Goal: Transaction & Acquisition: Purchase product/service

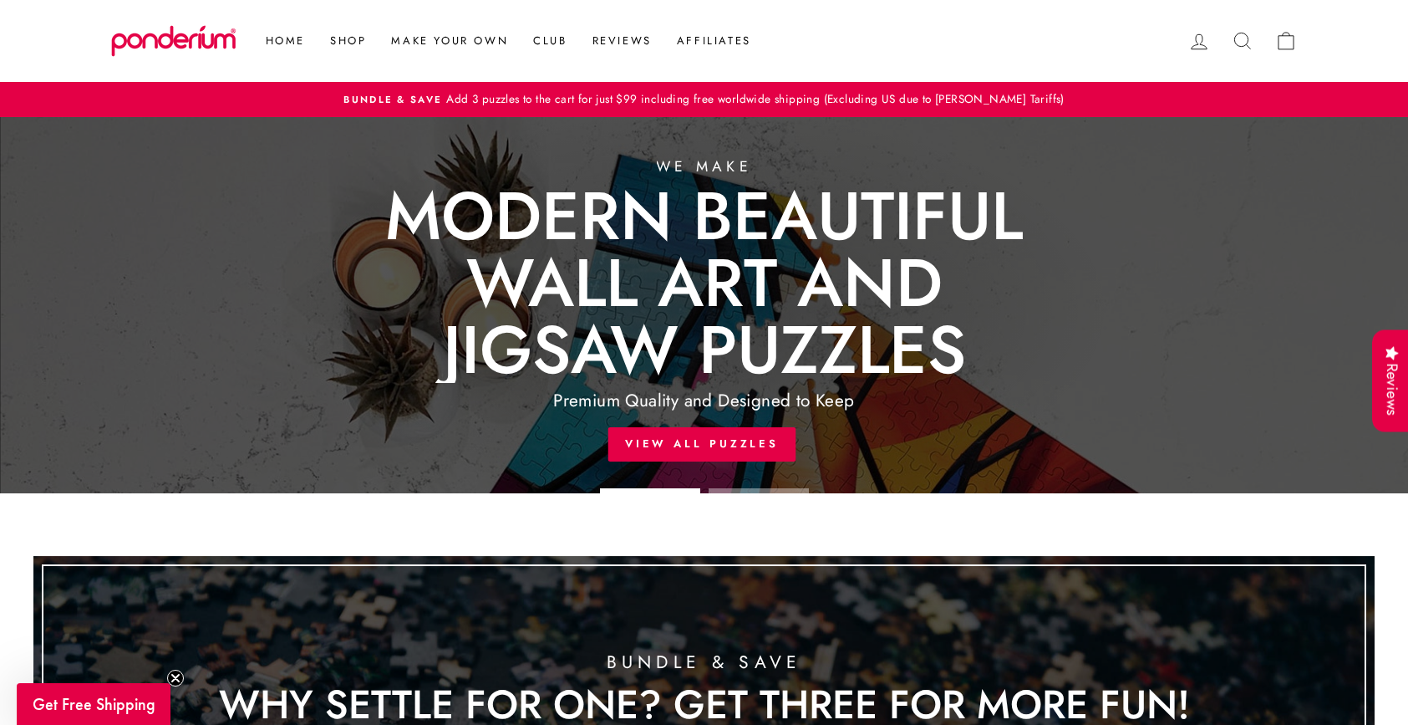
click at [1245, 47] on icon at bounding box center [1242, 40] width 23 height 23
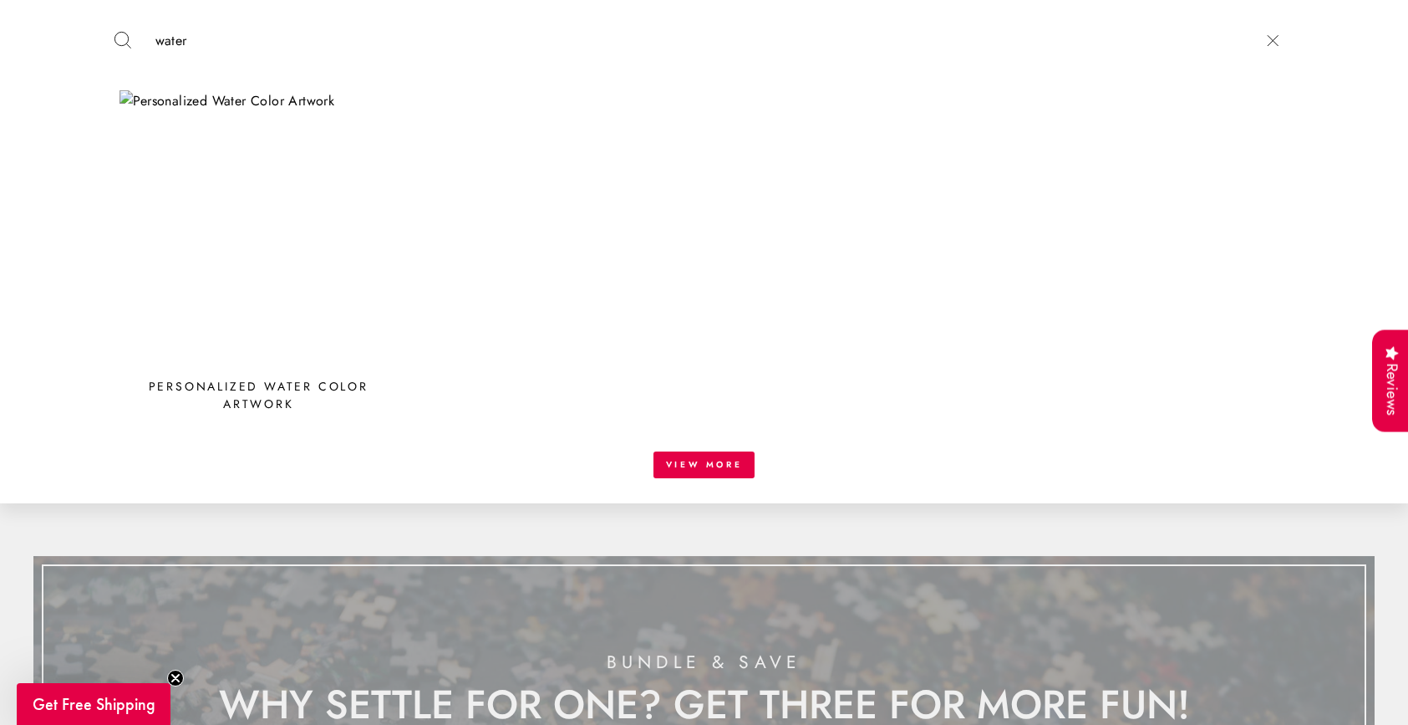
type input "water"
click at [237, 92] on img at bounding box center [259, 229] width 279 height 279
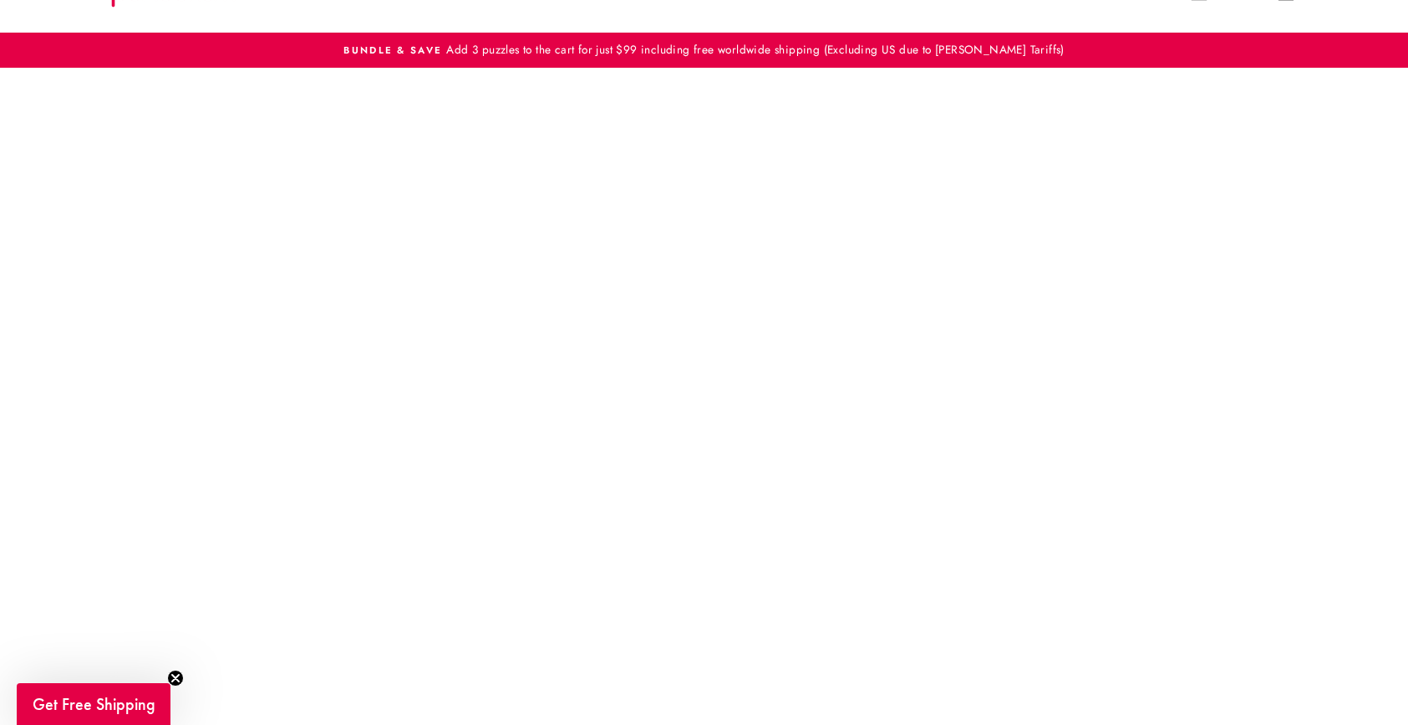
scroll to position [57, 0]
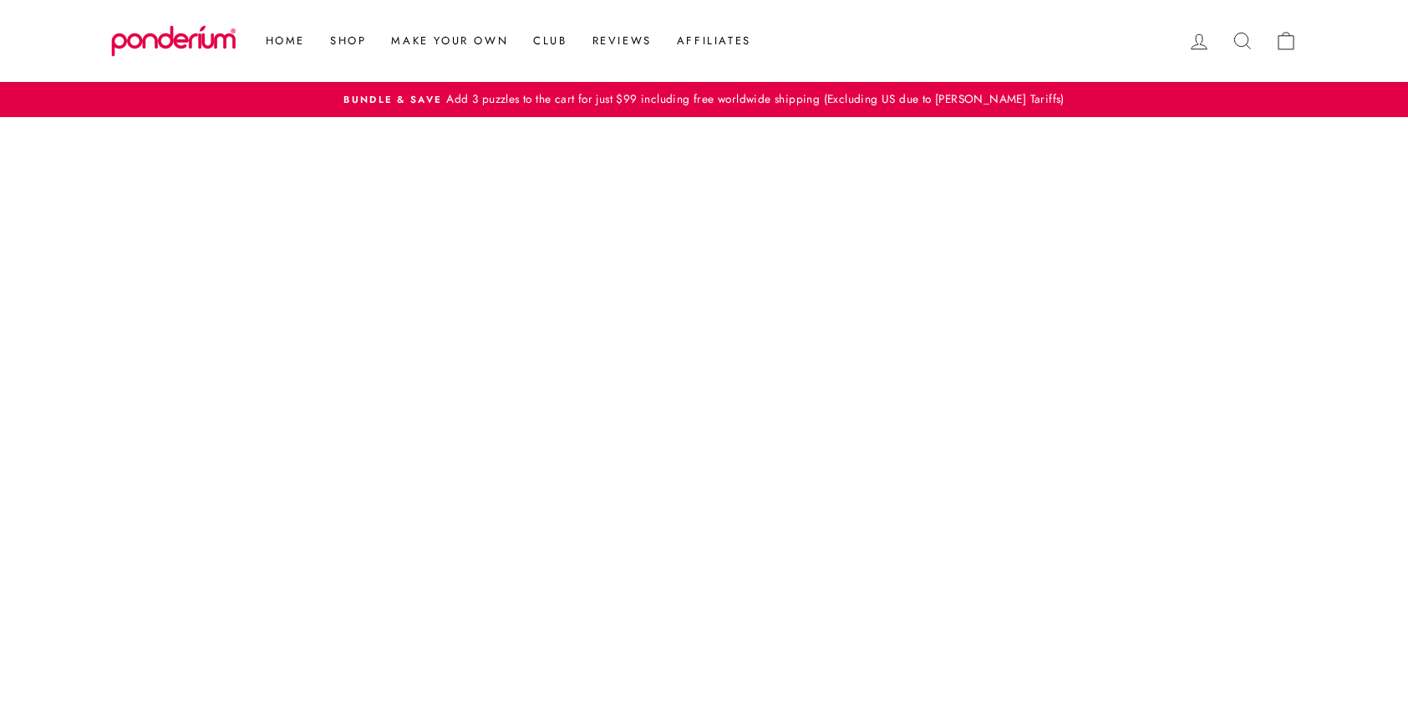
scroll to position [57, 0]
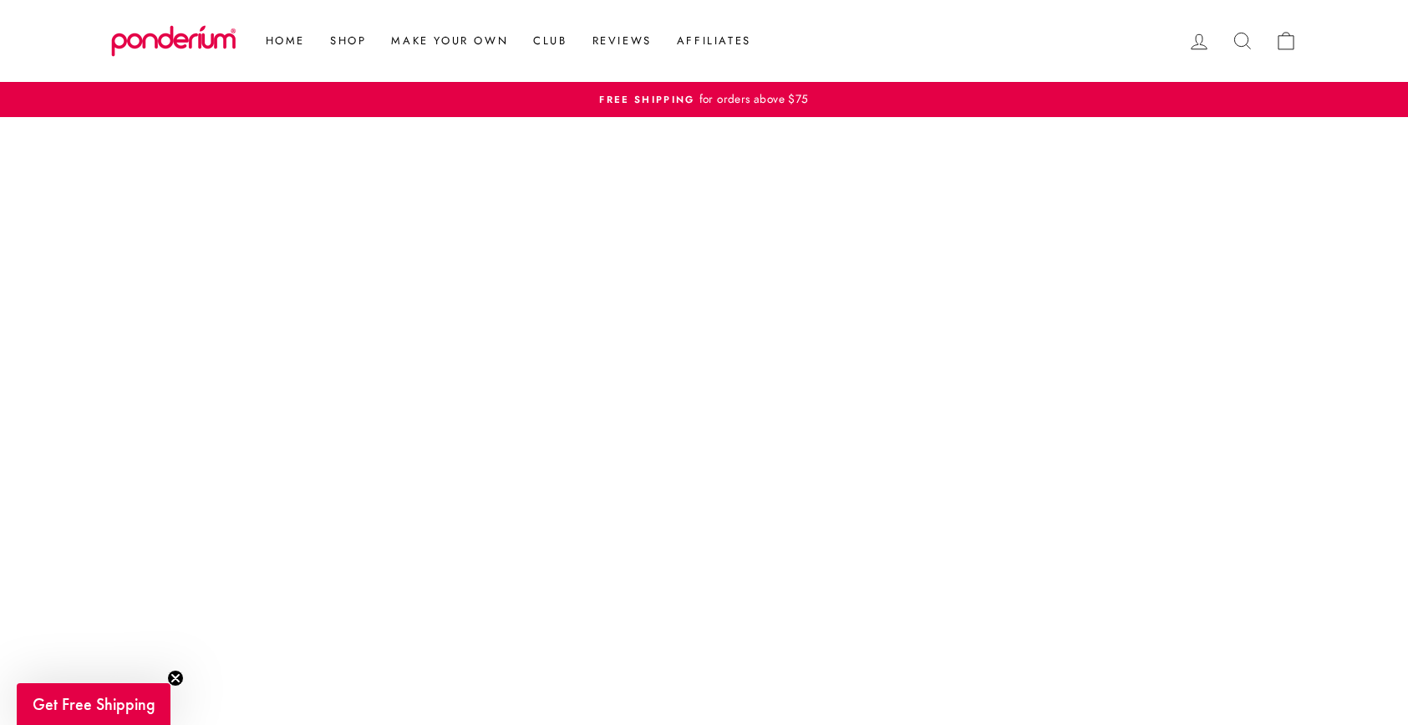
click at [1283, 45] on icon at bounding box center [1286, 40] width 23 height 23
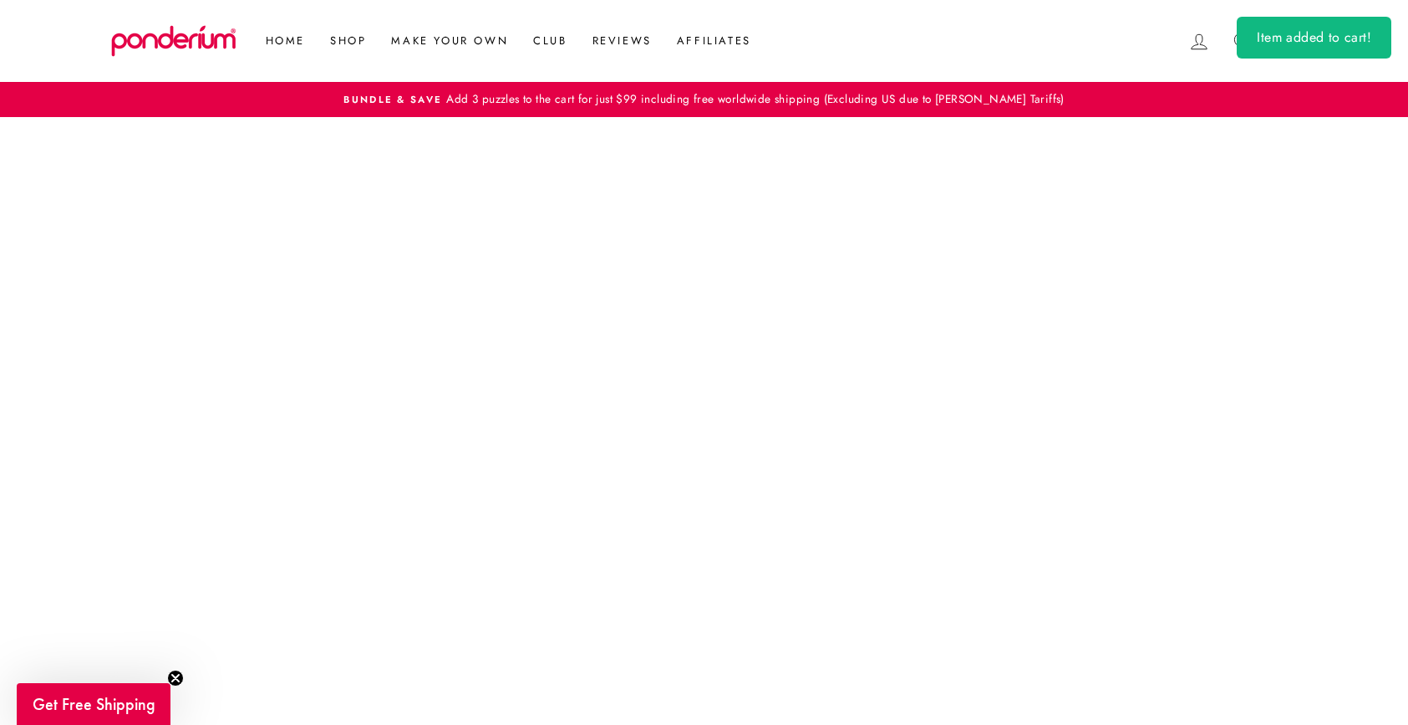
click at [1302, 42] on div "Item added to cart!" at bounding box center [1314, 38] width 155 height 42
click at [1290, 38] on icon at bounding box center [1286, 40] width 23 height 23
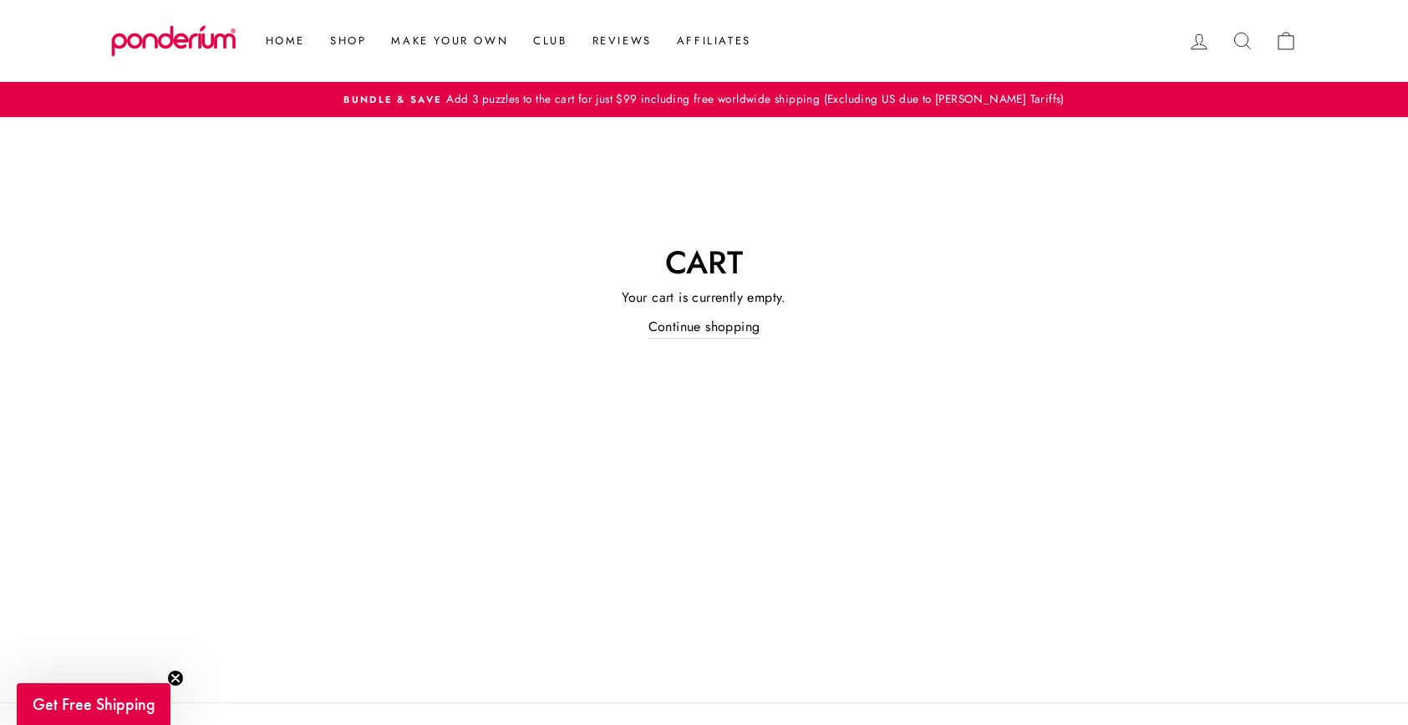
click at [1245, 30] on icon at bounding box center [1242, 40] width 23 height 23
click at [1265, 47] on link "Cart" at bounding box center [1286, 41] width 43 height 36
click at [1250, 43] on icon at bounding box center [1242, 40] width 23 height 23
click at [1285, 41] on icon at bounding box center [1286, 40] width 23 height 23
click at [1242, 38] on icon at bounding box center [1242, 40] width 23 height 23
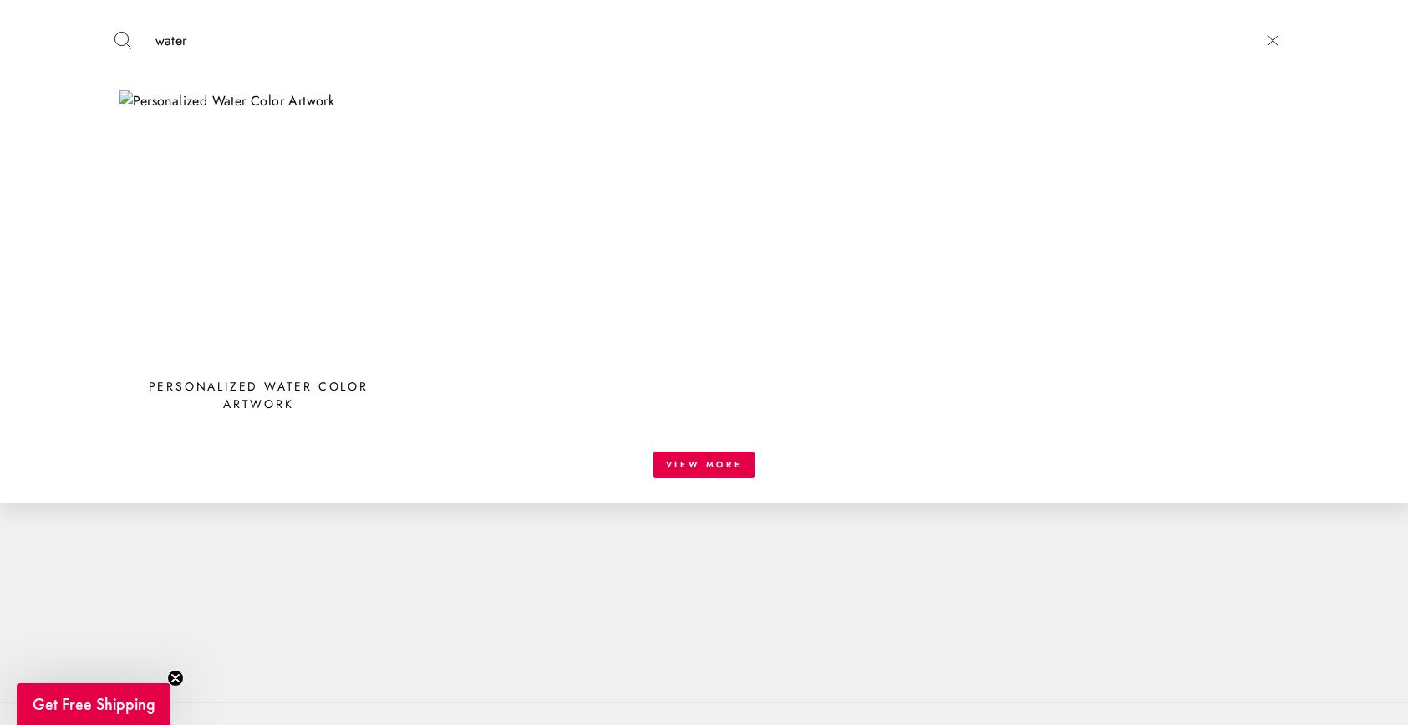
type input "water"
click at [293, 390] on div "Personalized Water Color Artwork" at bounding box center [259, 395] width 279 height 35
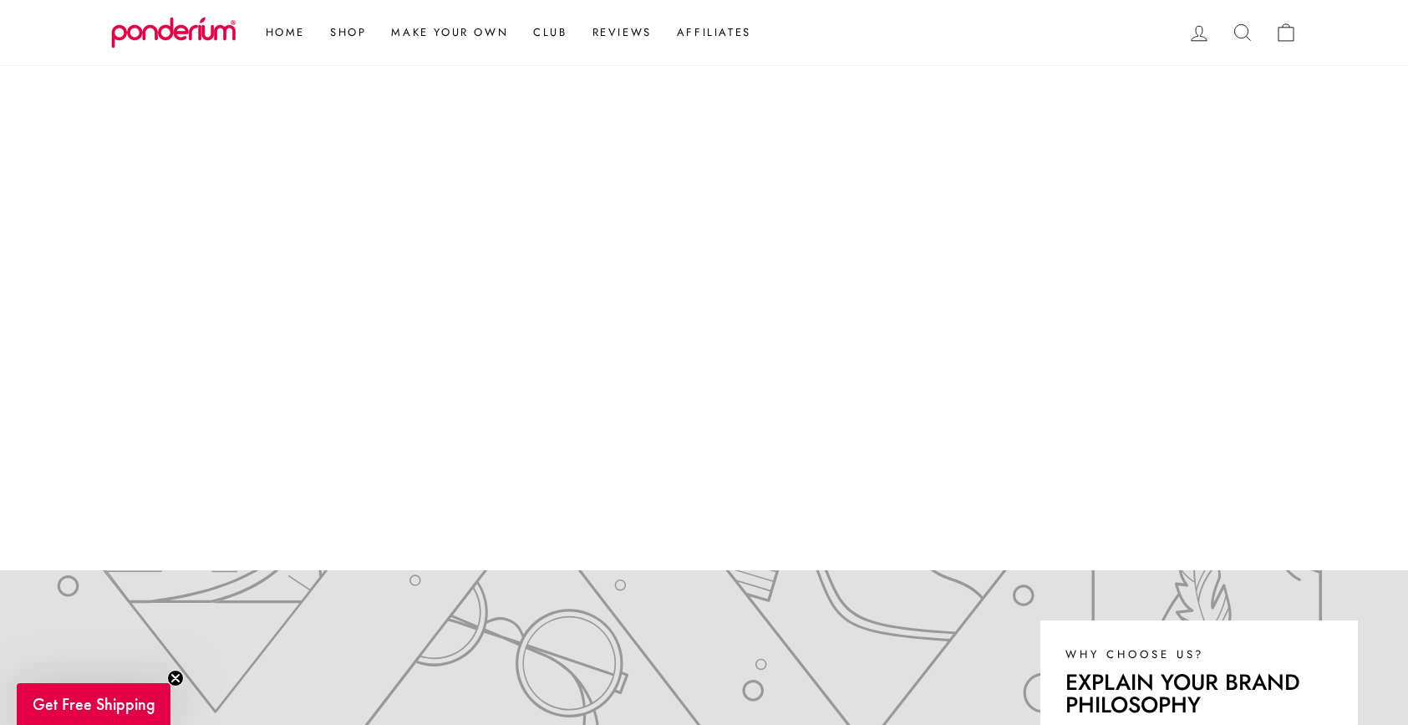
scroll to position [218, 0]
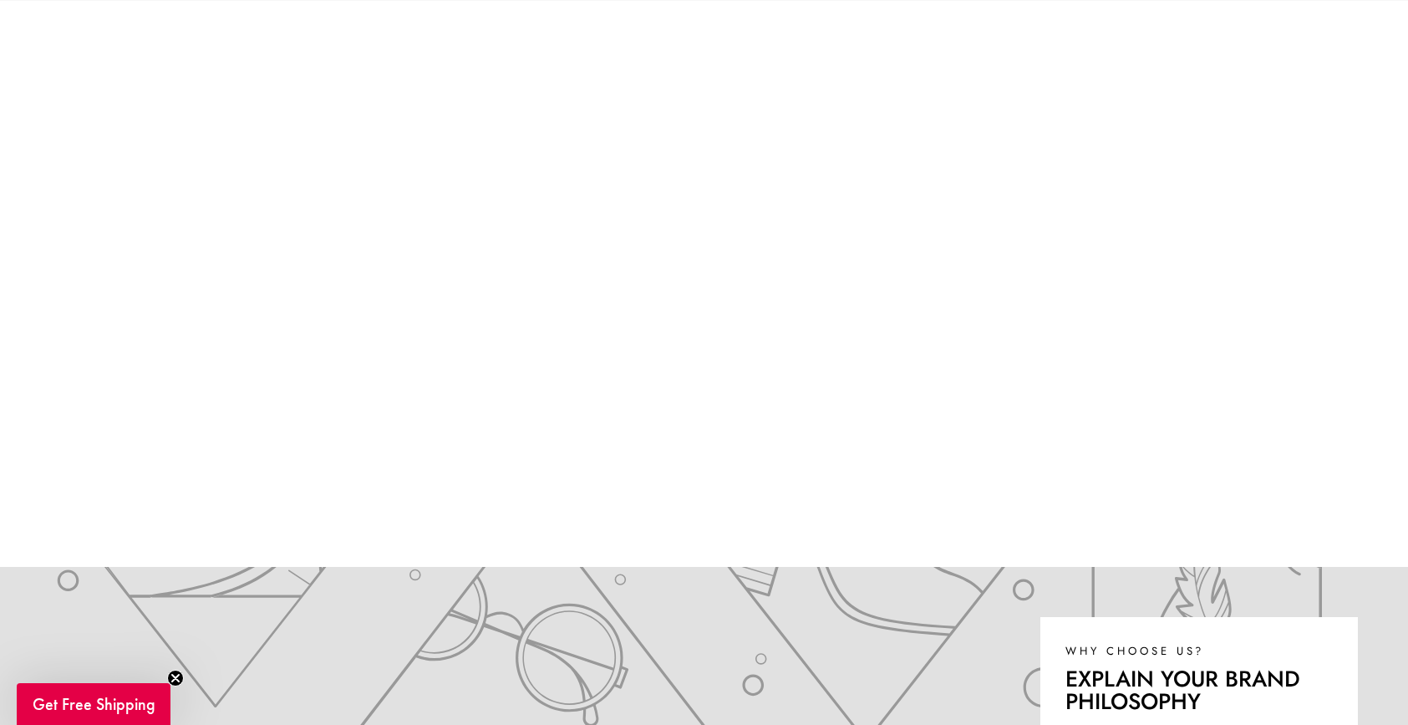
scroll to position [237, 0]
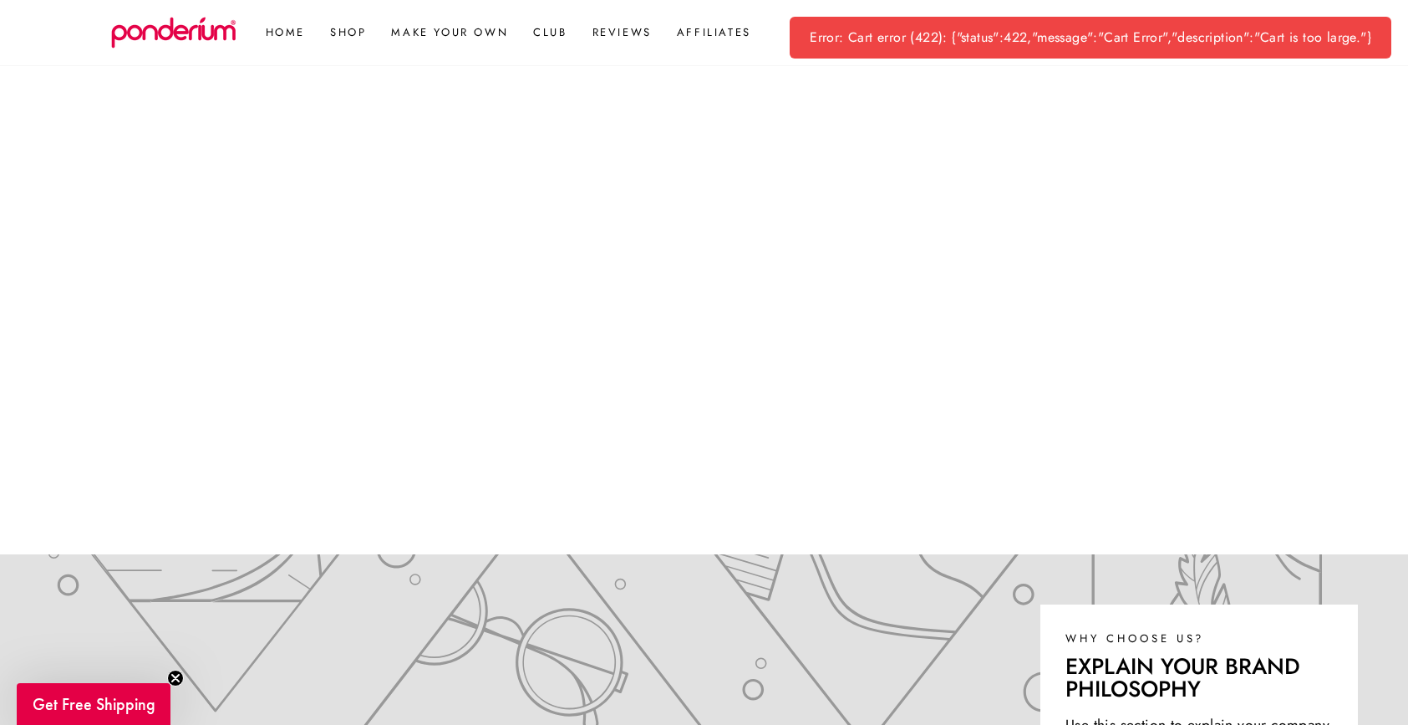
click at [1140, 38] on div "Error: Cart error (422): {"status":422,"message":"Cart Error","description":"Ca…" at bounding box center [1091, 38] width 602 height 42
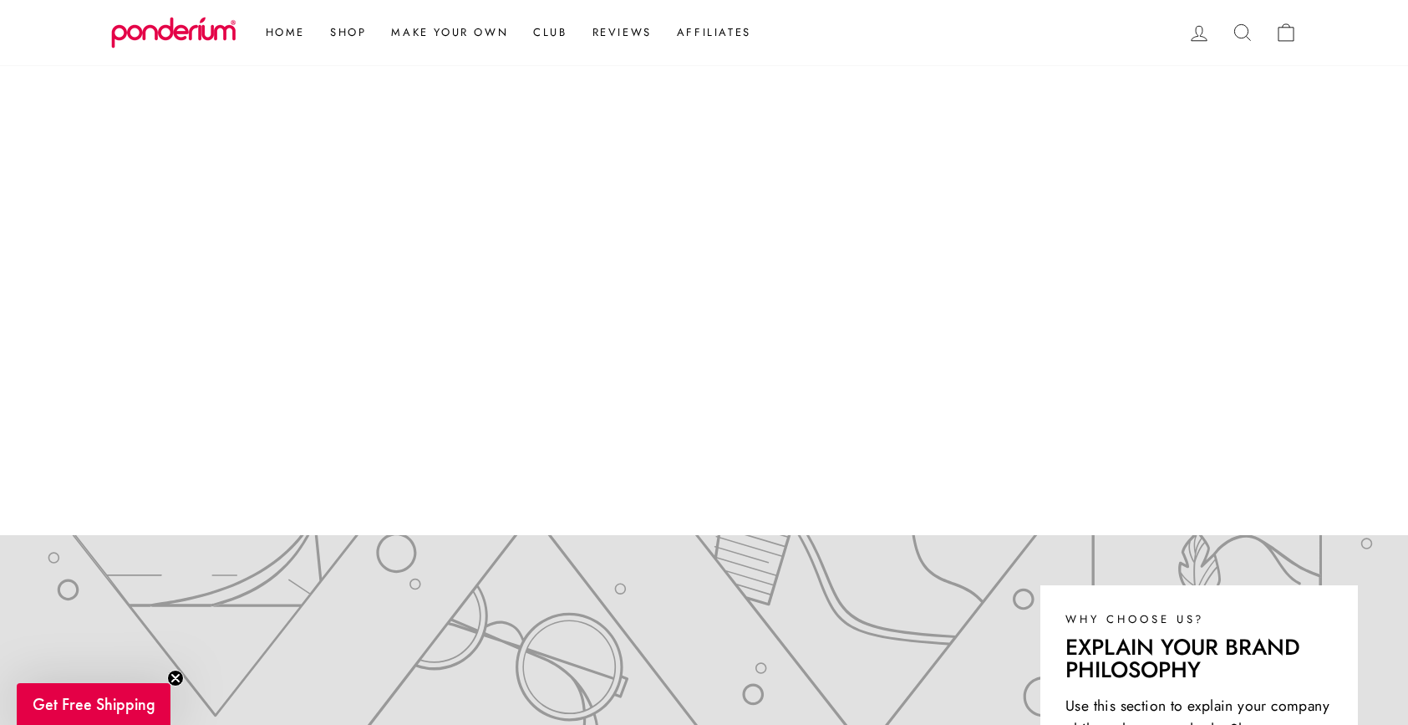
scroll to position [266, 0]
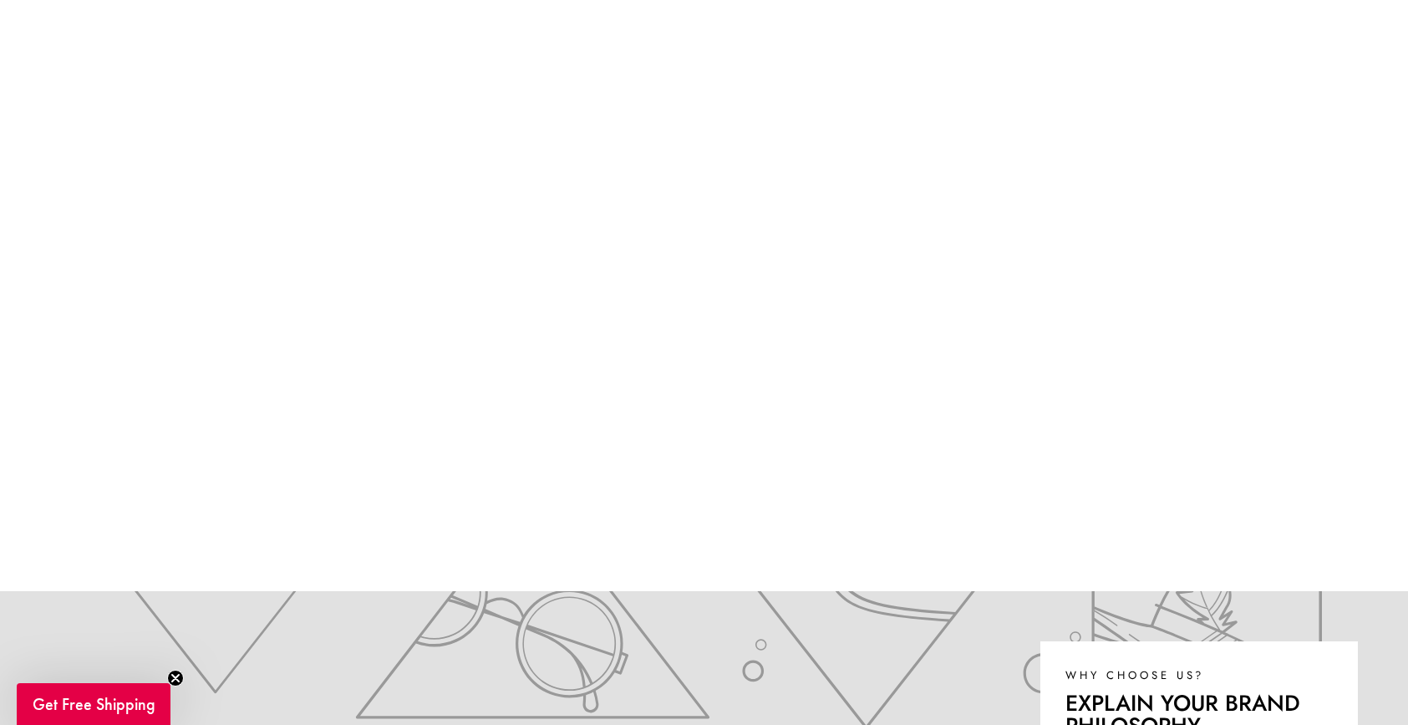
scroll to position [223, 0]
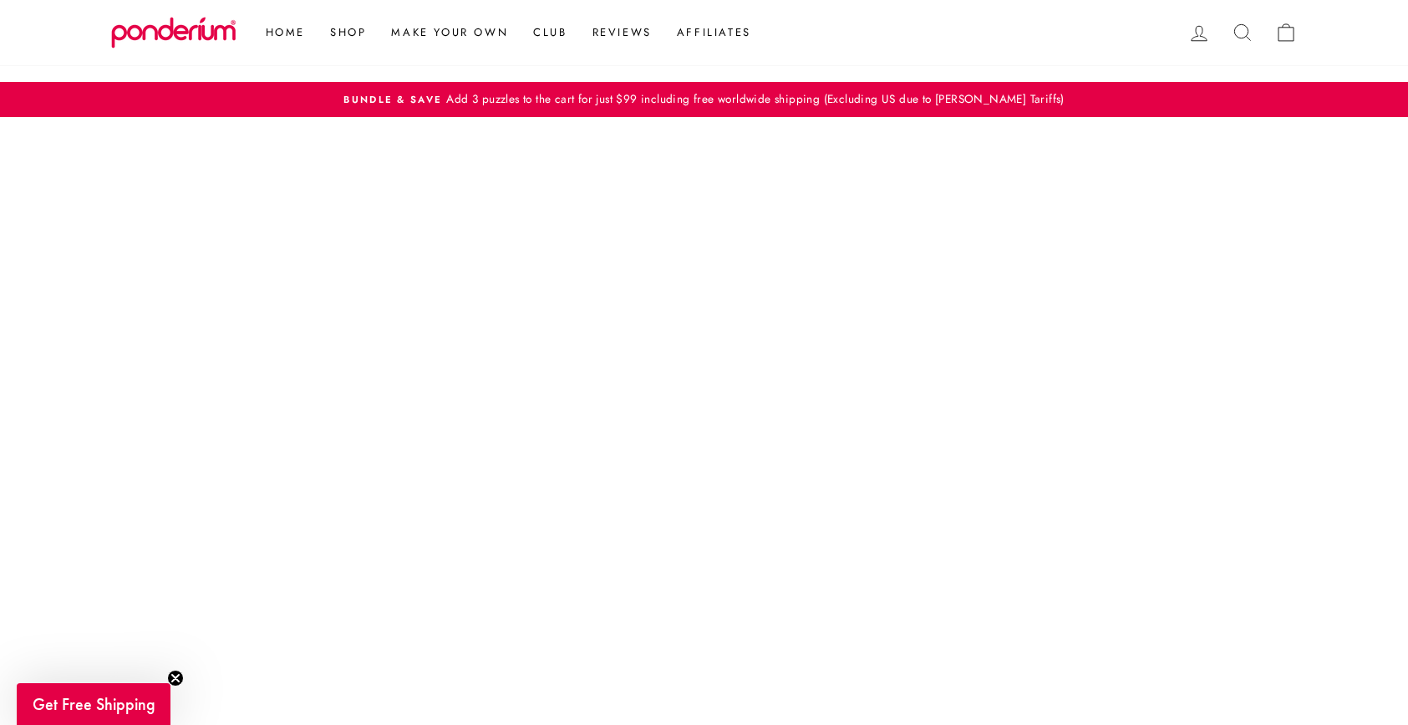
scroll to position [266, 0]
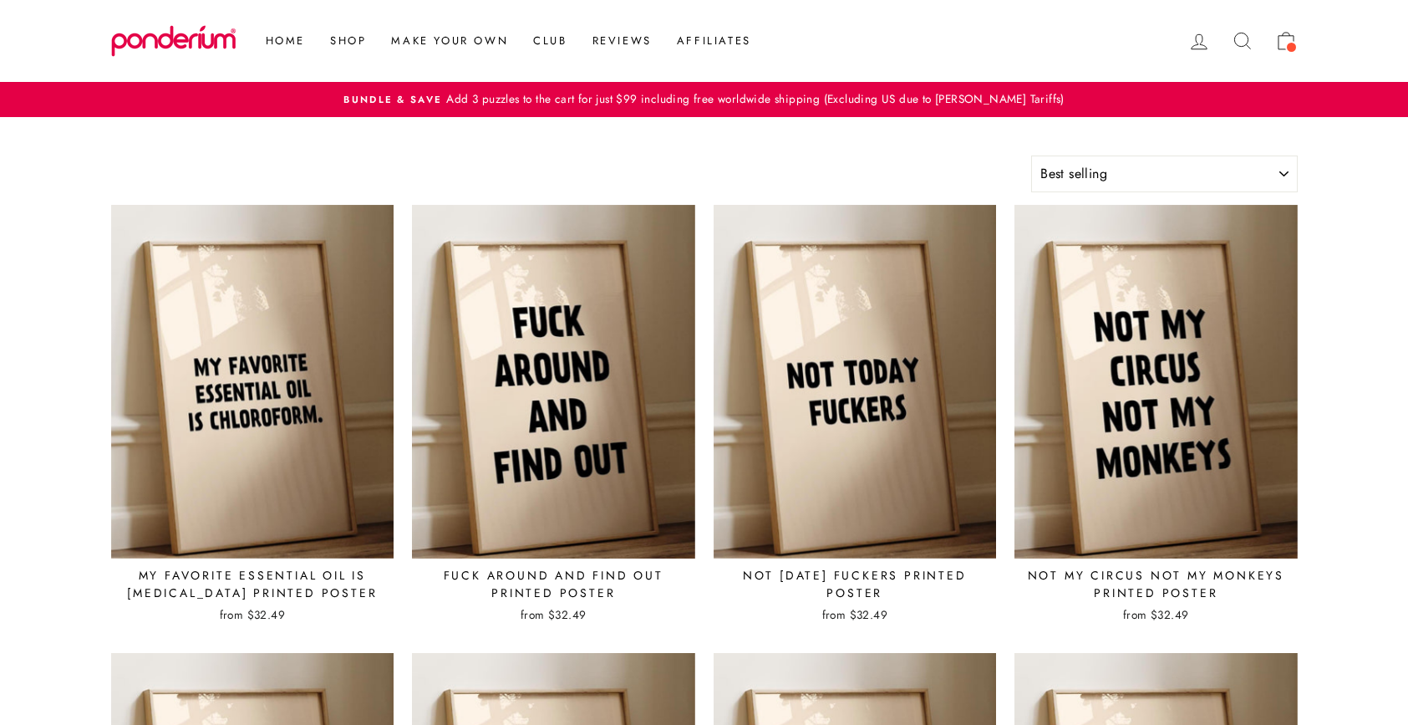
select select "best-selling"
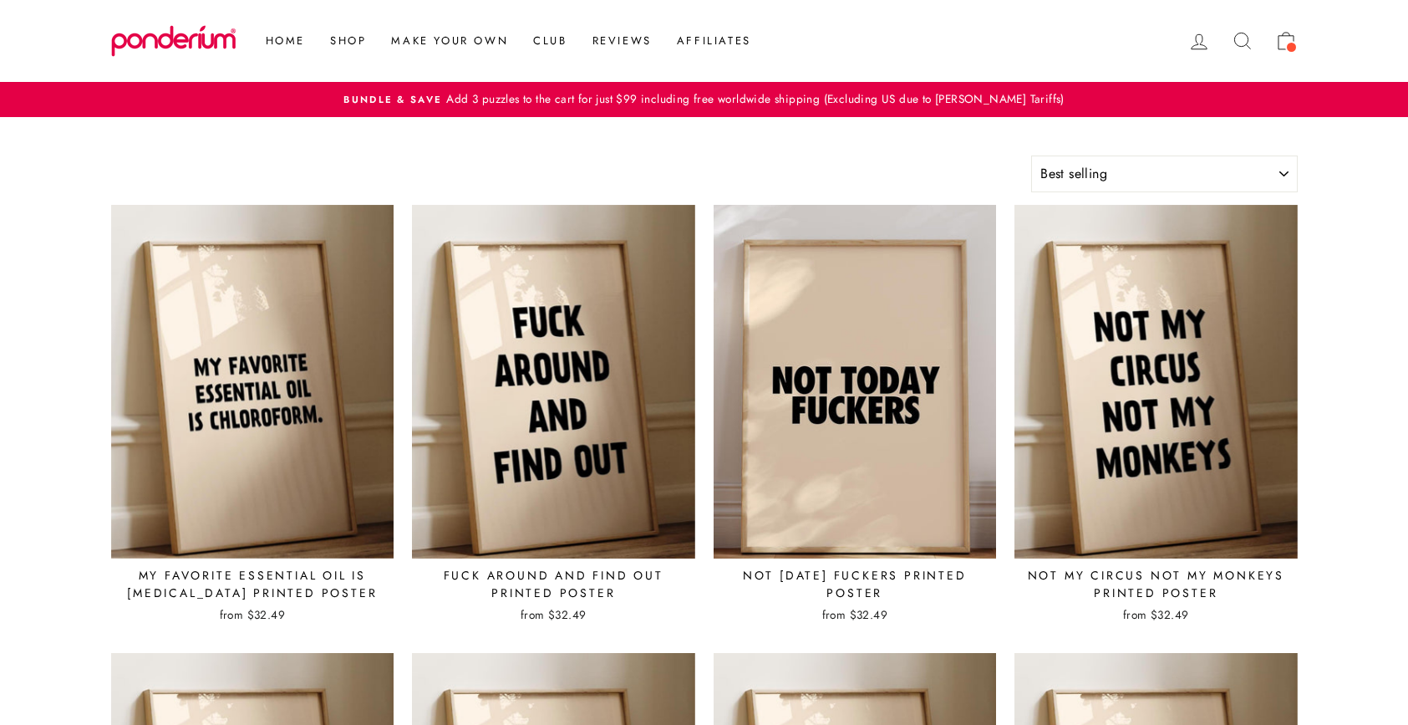
click at [883, 364] on img at bounding box center [855, 381] width 285 height 355
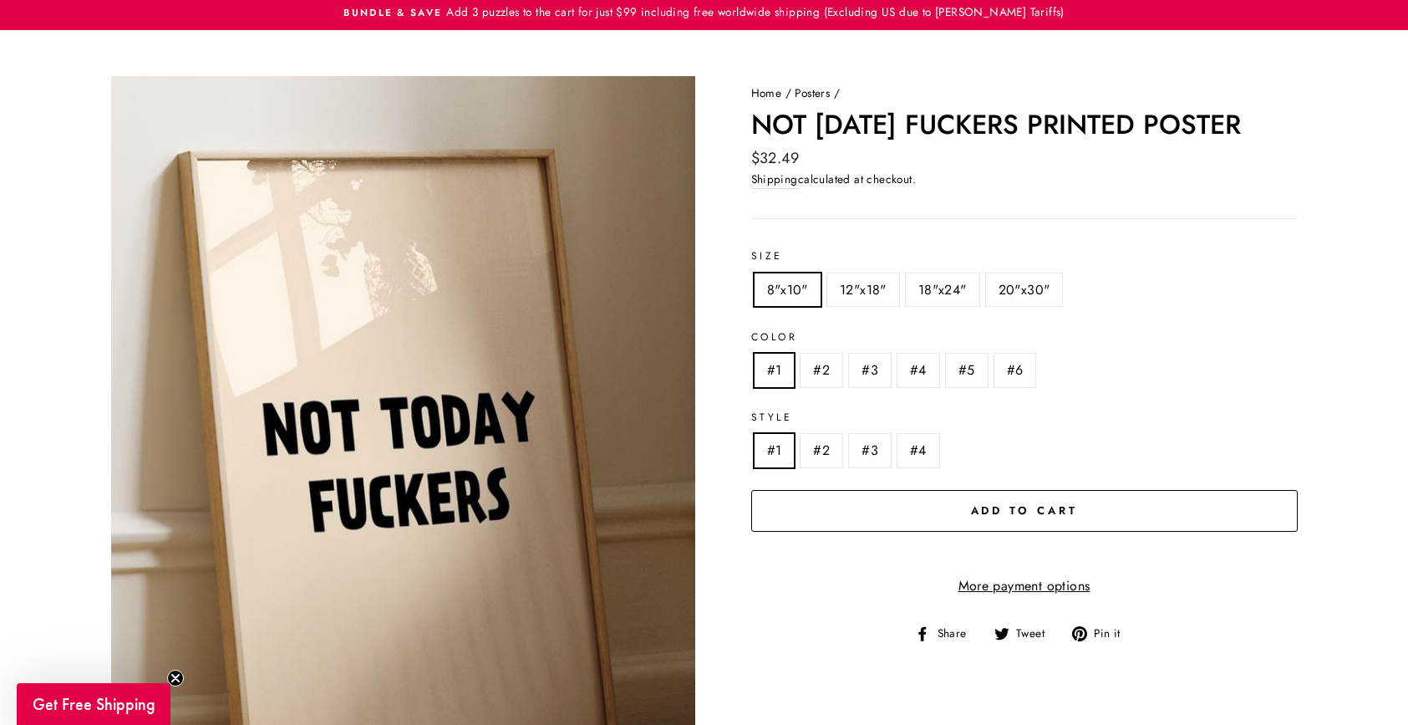
scroll to position [113, 0]
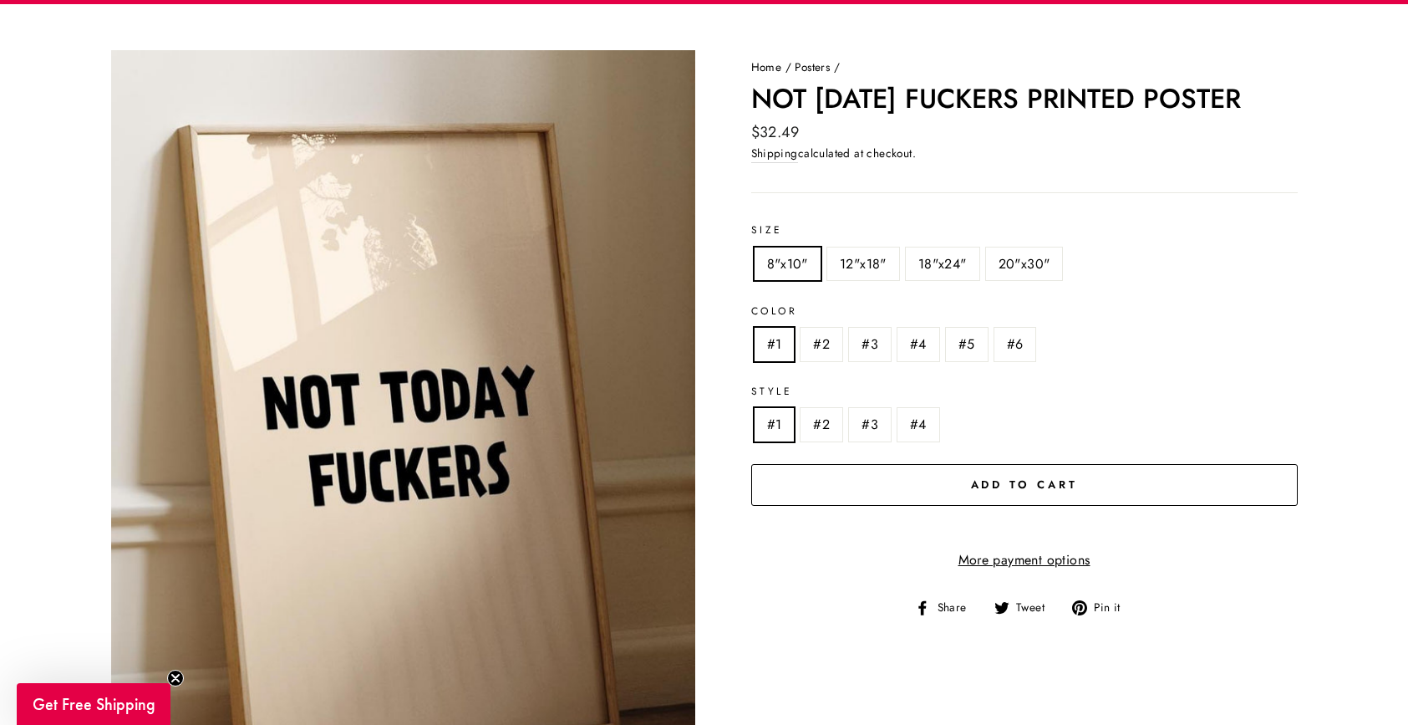
click at [871, 261] on label "12"x18"" at bounding box center [863, 263] width 72 height 33
click at [825, 248] on input "12"x18"" at bounding box center [824, 247] width 1 height 1
radio input "true"
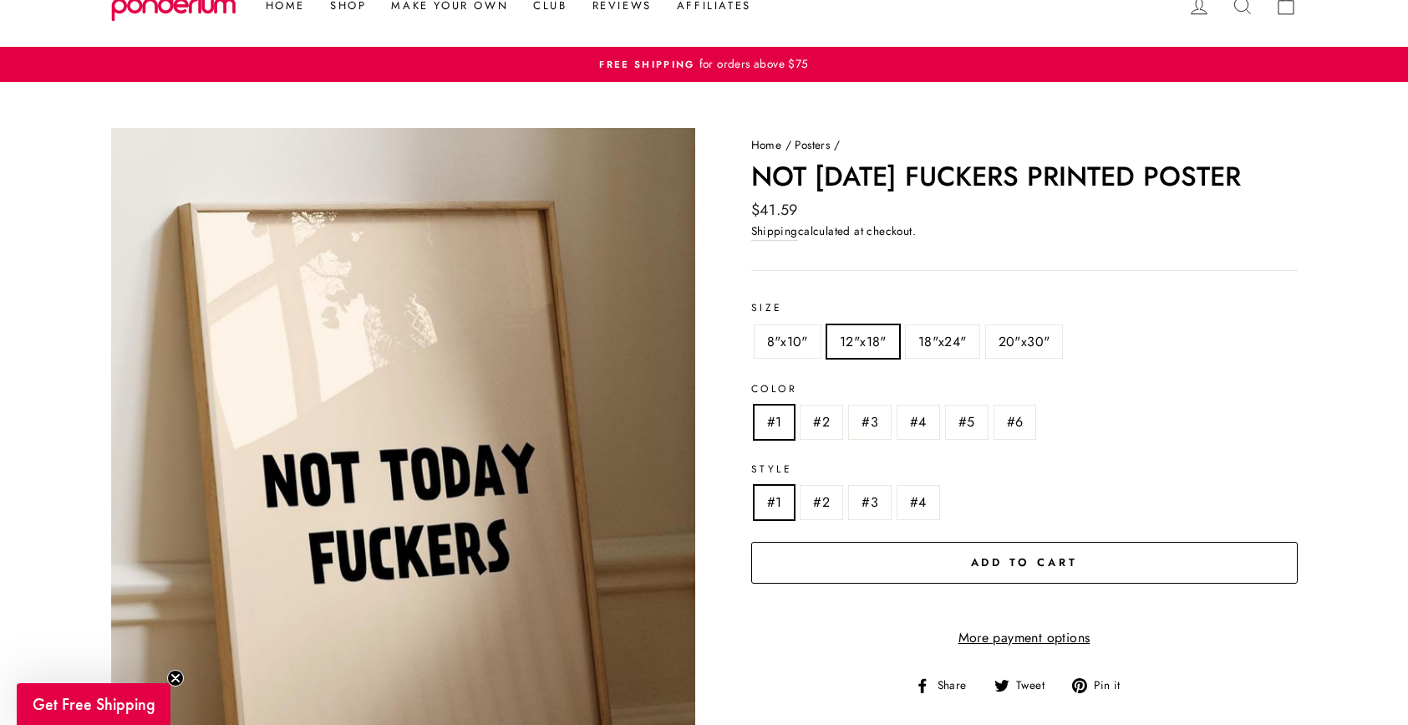
scroll to position [50, 0]
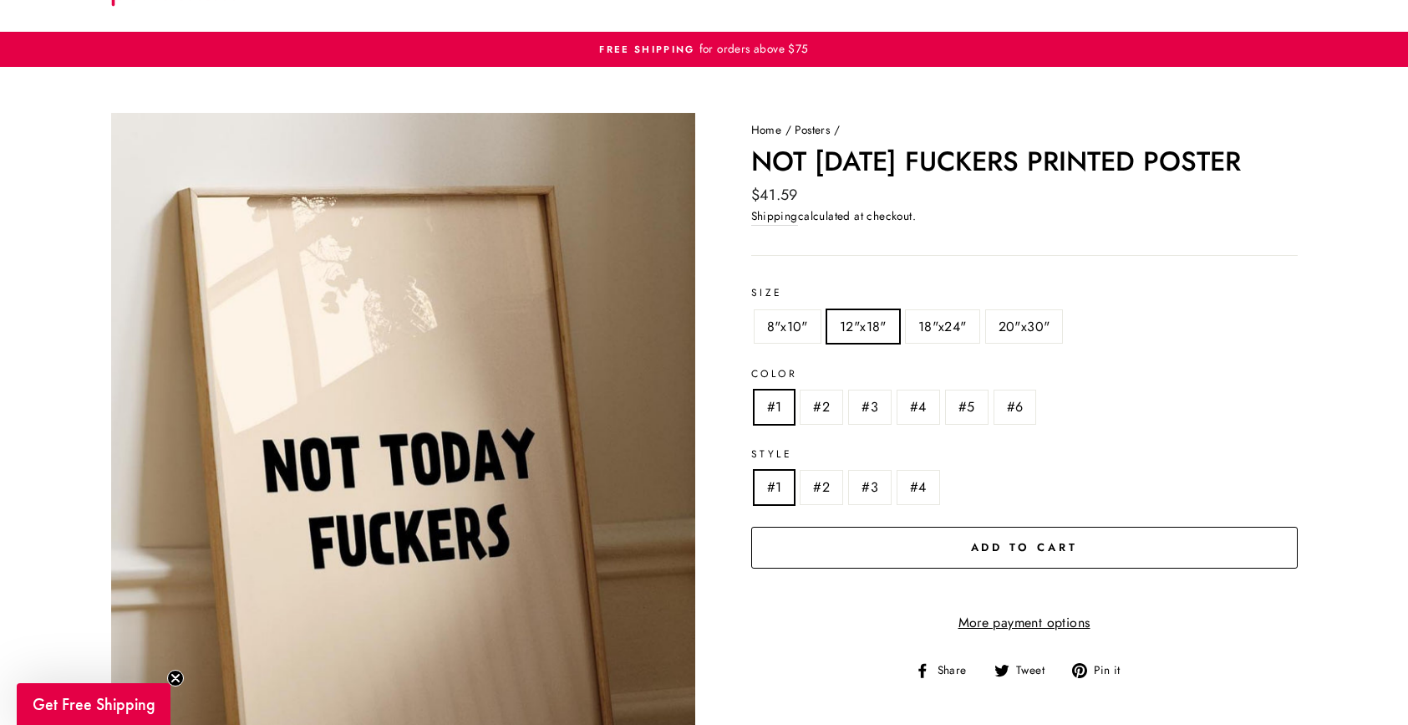
click at [924, 330] on label "18"x24"" at bounding box center [943, 326] width 74 height 33
click at [904, 311] on input "18"x24"" at bounding box center [903, 310] width 1 height 1
radio input "true"
